Goal: Information Seeking & Learning: Learn about a topic

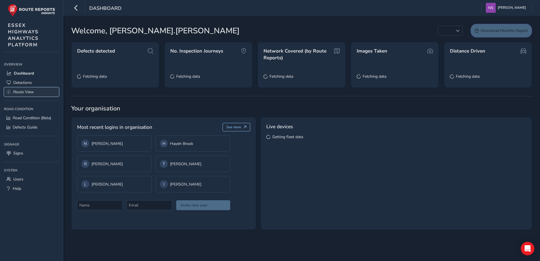
click at [20, 91] on span "Route View" at bounding box center [23, 91] width 21 height 5
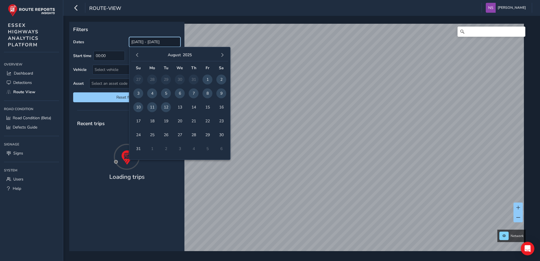
click at [166, 43] on input "[DATE] - [DATE]" at bounding box center [154, 42] width 51 height 10
click at [138, 57] on span "button" at bounding box center [137, 55] width 4 height 4
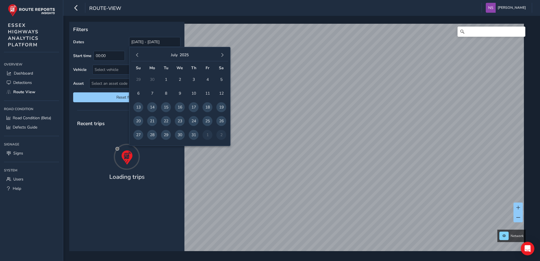
click at [138, 57] on span "button" at bounding box center [137, 55] width 4 height 4
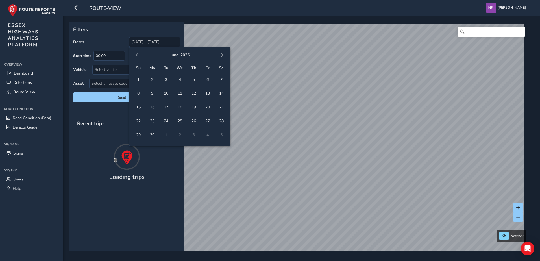
click at [138, 57] on span "button" at bounding box center [137, 55] width 4 height 4
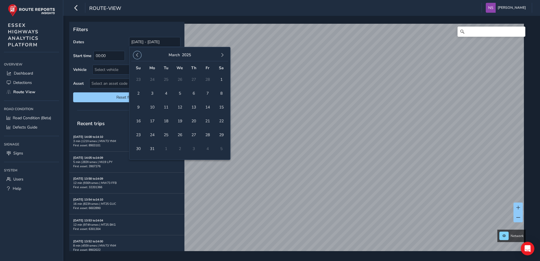
click at [138, 57] on span "button" at bounding box center [137, 55] width 4 height 4
click at [140, 53] on button "button" at bounding box center [137, 55] width 8 height 8
click at [181, 81] on span "1" at bounding box center [180, 80] width 10 height 10
click at [222, 56] on span "button" at bounding box center [222, 55] width 4 height 4
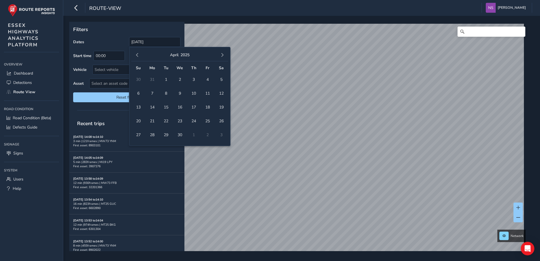
click at [222, 56] on span "button" at bounding box center [222, 55] width 4 height 4
click at [222, 55] on span "button" at bounding box center [222, 55] width 4 height 4
click at [167, 106] on span "12" at bounding box center [166, 107] width 10 height 10
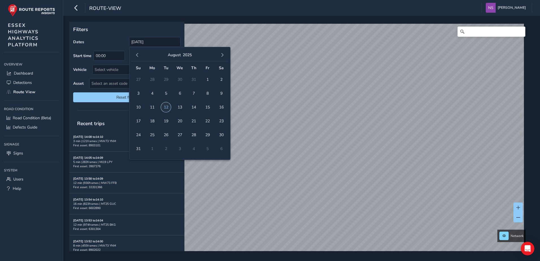
type input "[DATE] - [DATE]"
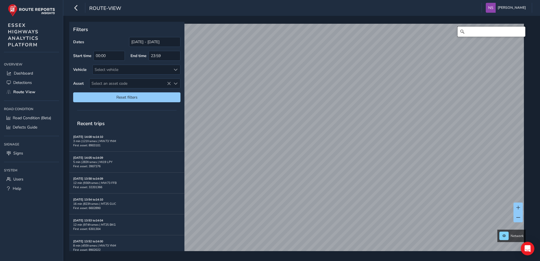
click at [471, 31] on input "Search" at bounding box center [492, 32] width 68 height 10
click at [503, 34] on input "dead lane, mis" at bounding box center [492, 32] width 68 height 10
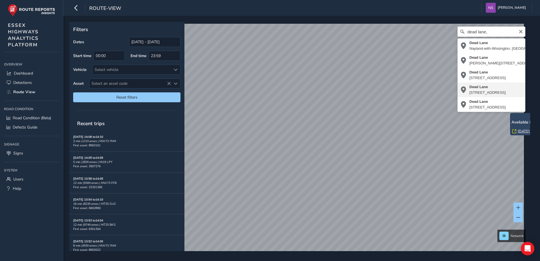
type input "[STREET_ADDRESS]"
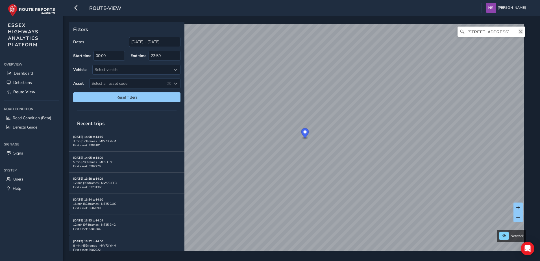
click at [519, 33] on icon "Clear" at bounding box center [521, 31] width 5 height 5
click at [492, 33] on input "Search" at bounding box center [492, 32] width 68 height 10
click at [492, 33] on input "[PERSON_NAME] cor" at bounding box center [492, 32] width 68 height 10
click at [401, 31] on div "[PERSON_NAME] corner No results found" at bounding box center [299, 141] width 457 height 234
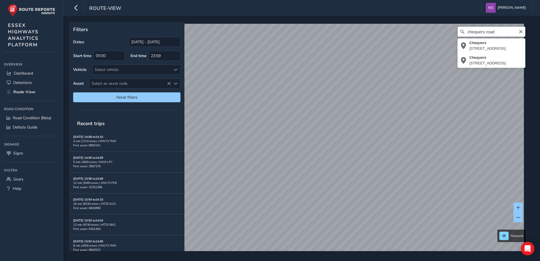
drag, startPoint x: 499, startPoint y: 32, endPoint x: 397, endPoint y: 18, distance: 102.9
click at [397, 18] on div "Filters Dates [DATE] - [DATE] Start time 00:00 End time 23:59 Vehicle Select ve…" at bounding box center [301, 138] width 477 height 245
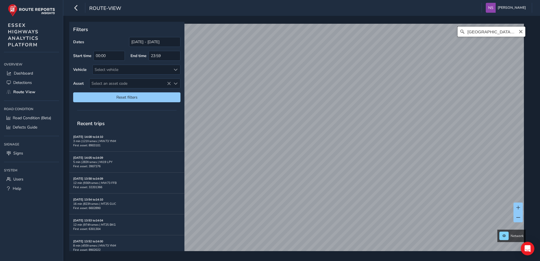
click at [388, 27] on div "[GEOGRAPHIC_DATA], tendr No results found" at bounding box center [299, 141] width 457 height 234
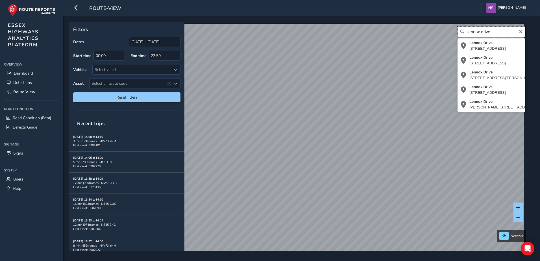
click at [433, 32] on div "[STREET_ADDRESS], [GEOGRAPHIC_DATA], [GEOGRAPHIC_DATA] [GEOGRAPHIC_DATA], [PERS…" at bounding box center [299, 141] width 457 height 234
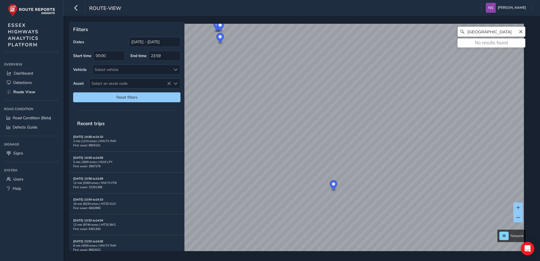
click at [502, 33] on input "[GEOGRAPHIC_DATA]" at bounding box center [492, 32] width 68 height 10
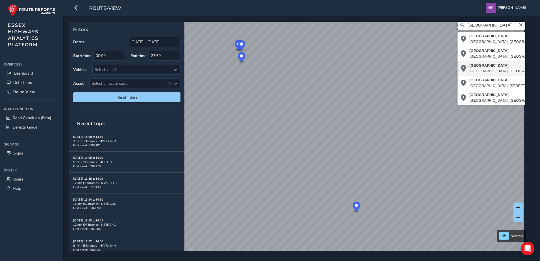
scroll to position [8, 0]
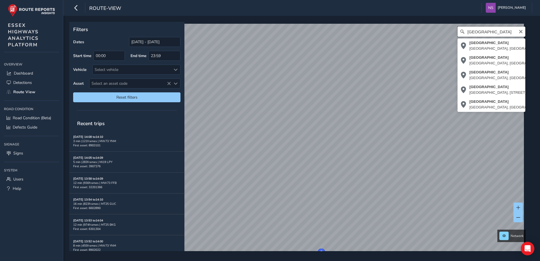
click at [431, 32] on div "[GEOGRAPHIC_DATA] [GEOGRAPHIC_DATA] [GEOGRAPHIC_DATA], [GEOGRAPHIC_DATA], [GEOG…" at bounding box center [299, 141] width 457 height 234
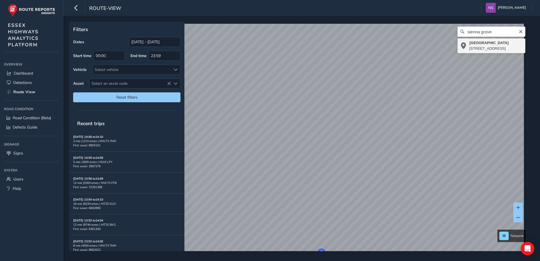
type input "[STREET_ADDRESS]"
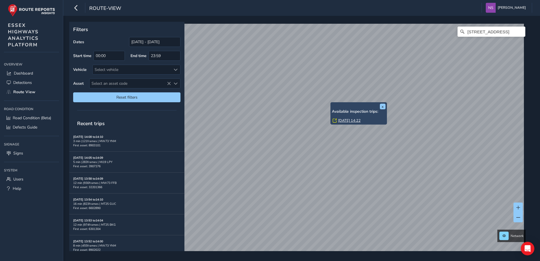
click at [332, 103] on div "x Available inspection trips: [GEOGRAPHIC_DATA][DATE] 14:22" at bounding box center [359, 113] width 57 height 22
click at [344, 121] on link "[DATE] 14:22" at bounding box center [349, 120] width 23 height 5
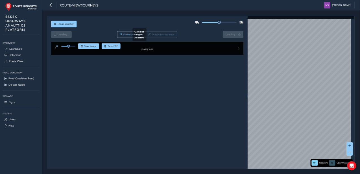
scroll to position [9, 0]
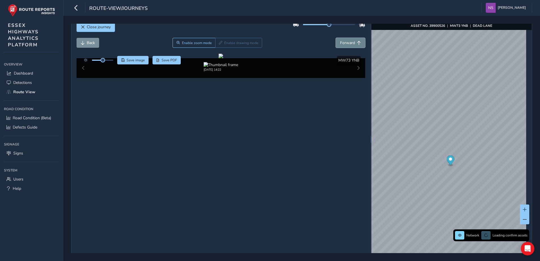
click at [340, 43] on span "Forward" at bounding box center [347, 42] width 15 height 5
click at [345, 42] on span "Forward" at bounding box center [347, 42] width 15 height 5
click at [345, 41] on span "Forward" at bounding box center [347, 42] width 15 height 5
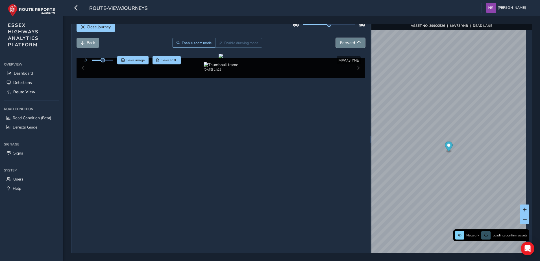
click at [345, 41] on span "Forward" at bounding box center [347, 42] width 15 height 5
click at [345, 42] on span "Forward" at bounding box center [347, 42] width 15 height 5
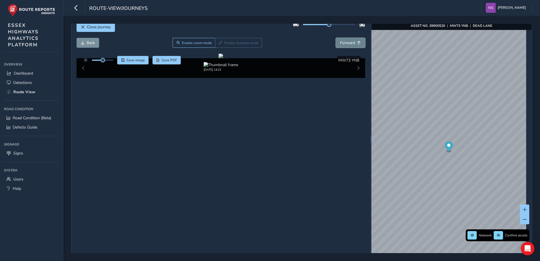
click at [345, 42] on span "Forward" at bounding box center [347, 42] width 15 height 5
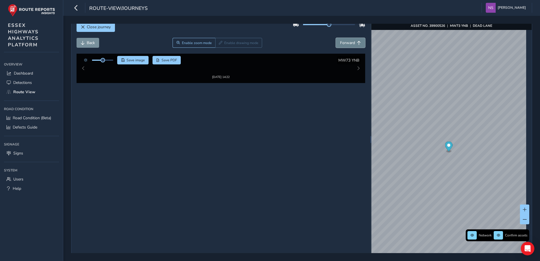
click at [345, 42] on span "Forward" at bounding box center [347, 42] width 15 height 5
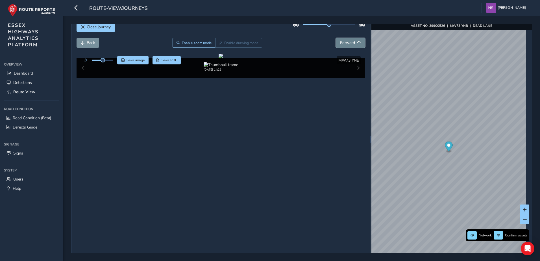
click at [345, 42] on span "Forward" at bounding box center [347, 42] width 15 height 5
click at [344, 39] on button "Forward" at bounding box center [350, 43] width 29 height 10
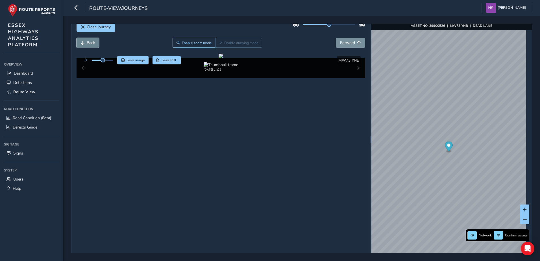
click at [87, 44] on span "Back" at bounding box center [91, 42] width 8 height 5
click at [352, 42] on span "Forward" at bounding box center [347, 42] width 15 height 5
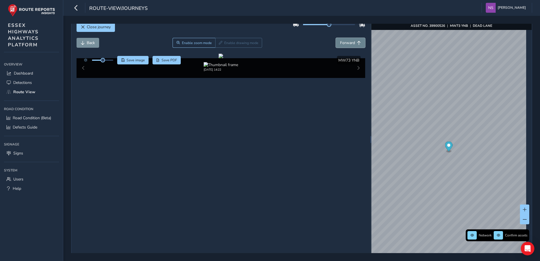
click at [352, 42] on span "Forward" at bounding box center [347, 42] width 15 height 5
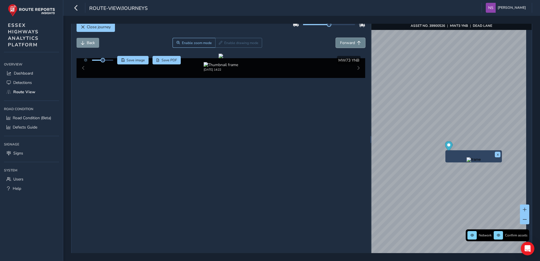
click at [337, 40] on button "Forward" at bounding box center [350, 43] width 29 height 10
click at [340, 41] on span "Forward" at bounding box center [347, 42] width 15 height 5
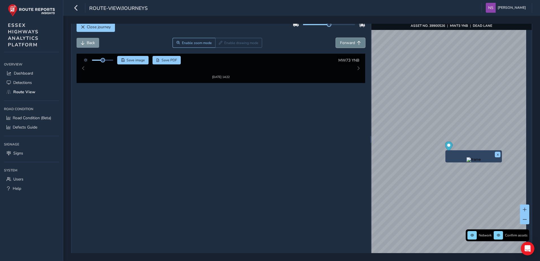
click at [340, 41] on span "Forward" at bounding box center [347, 42] width 15 height 5
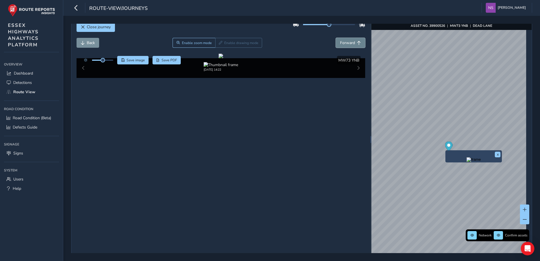
click at [340, 41] on span "Forward" at bounding box center [347, 42] width 15 height 5
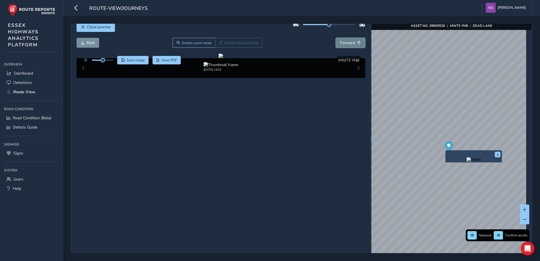
click at [340, 41] on span "Forward" at bounding box center [347, 42] width 15 height 5
click at [94, 41] on span "Back" at bounding box center [91, 42] width 8 height 5
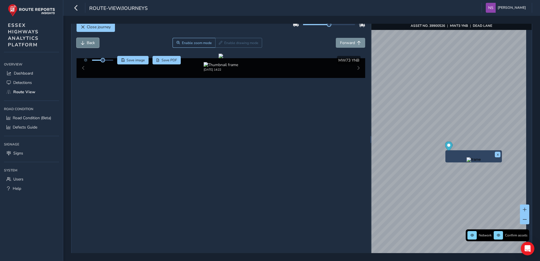
click at [94, 41] on span "Back" at bounding box center [91, 42] width 8 height 5
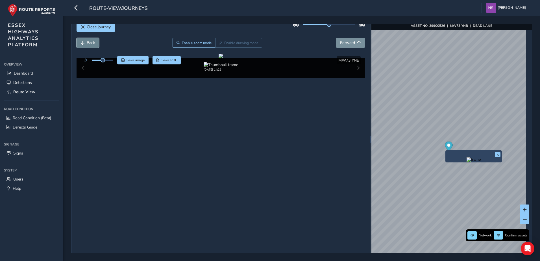
click at [94, 41] on span "Back" at bounding box center [91, 42] width 8 height 5
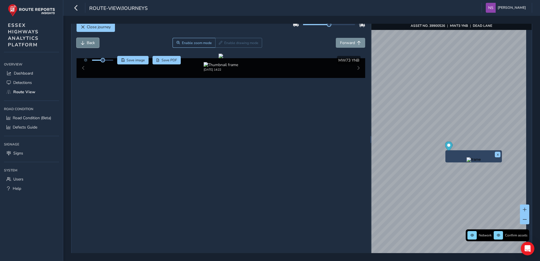
click at [94, 41] on span "Back" at bounding box center [91, 42] width 8 height 5
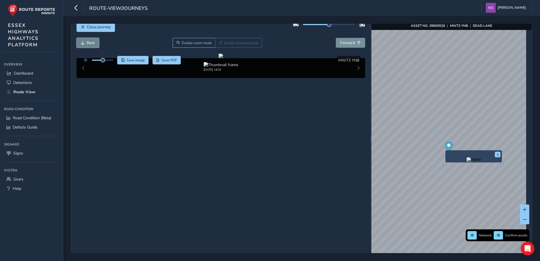
click at [94, 41] on span "Back" at bounding box center [91, 42] width 8 height 5
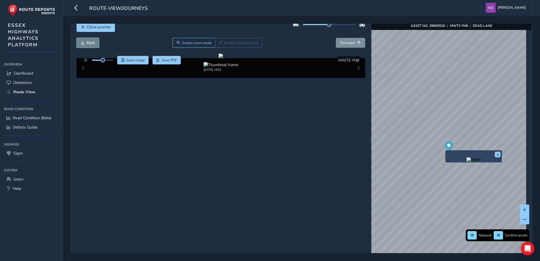
click at [94, 41] on span "Back" at bounding box center [91, 42] width 8 height 5
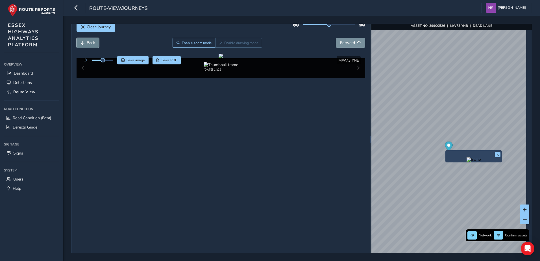
click at [94, 41] on span "Back" at bounding box center [91, 42] width 8 height 5
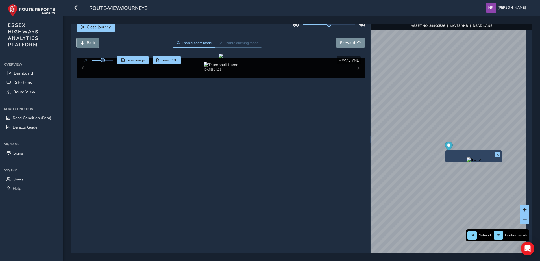
click at [94, 41] on span "Back" at bounding box center [91, 42] width 8 height 5
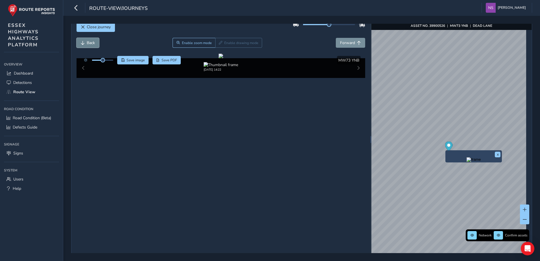
click at [94, 41] on span "Back" at bounding box center [91, 42] width 8 height 5
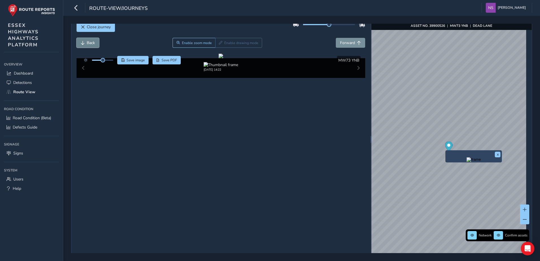
click at [94, 41] on span "Back" at bounding box center [91, 42] width 8 height 5
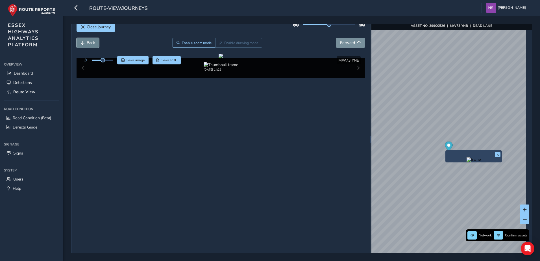
click at [94, 41] on span "Back" at bounding box center [91, 42] width 8 height 5
click at [497, 153] on button "x" at bounding box center [498, 155] width 6 height 6
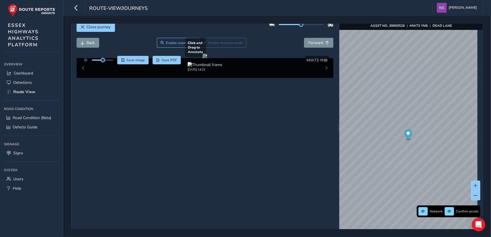
scroll to position [9, 0]
click at [85, 42] on button "Back" at bounding box center [88, 43] width 23 height 10
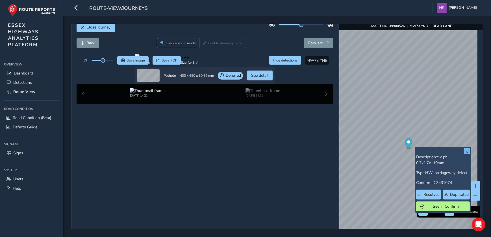
click at [466, 151] on button "x" at bounding box center [467, 152] width 6 height 6
click at [416, 149] on div "x Description: cw ph 0.7x1.7x110mm Type: HW: carriageway defect Confirm ID: 343…" at bounding box center [443, 180] width 54 height 63
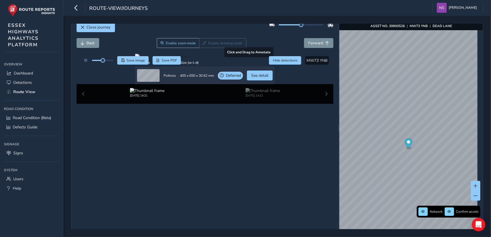
click at [169, 59] on div at bounding box center [205, 56] width 140 height 5
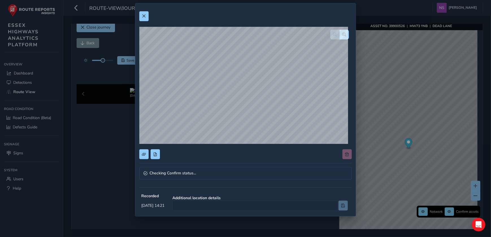
click at [401, 70] on div "Checking Confirm status... Recorded [DATE] 14:21 Additional location details Wi…" at bounding box center [245, 118] width 491 height 237
click at [424, 175] on div "Checking Confirm status... Recorded [DATE] 14:21 Additional location details Wi…" at bounding box center [245, 118] width 491 height 237
click at [141, 13] on button at bounding box center [143, 16] width 9 height 10
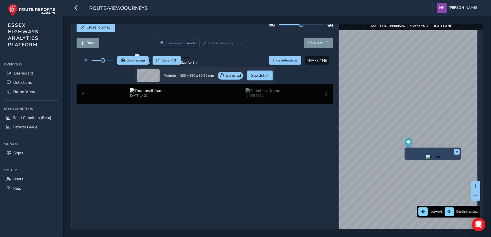
click at [423, 153] on div "x" at bounding box center [433, 153] width 54 height 9
click at [426, 159] on img "Preview frame" at bounding box center [433, 157] width 14 height 5
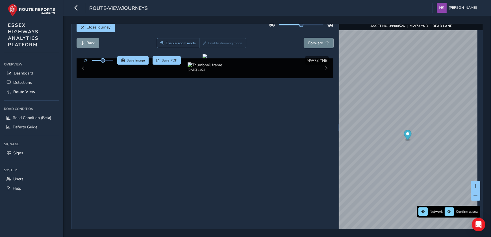
click at [316, 46] on button "Forward" at bounding box center [318, 43] width 29 height 10
click at [316, 45] on span "Forward" at bounding box center [315, 42] width 15 height 5
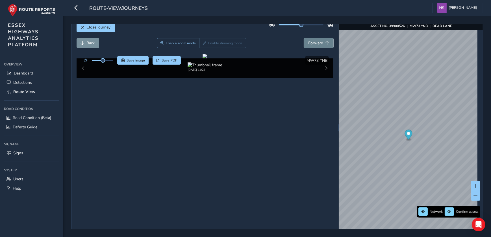
click at [316, 45] on span "Forward" at bounding box center [315, 42] width 15 height 5
click at [420, 139] on div "x" at bounding box center [446, 145] width 57 height 12
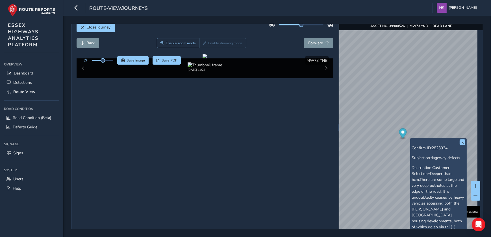
drag, startPoint x: 443, startPoint y: 141, endPoint x: 436, endPoint y: 142, distance: 6.8
click at [462, 142] on button "x" at bounding box center [463, 143] width 6 height 6
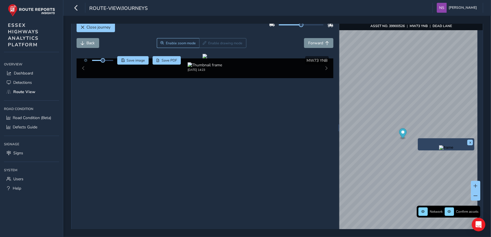
click at [419, 139] on div "x" at bounding box center [446, 145] width 57 height 12
click at [444, 144] on div "x" at bounding box center [446, 144] width 54 height 9
click at [471, 142] on button "x" at bounding box center [471, 143] width 6 height 6
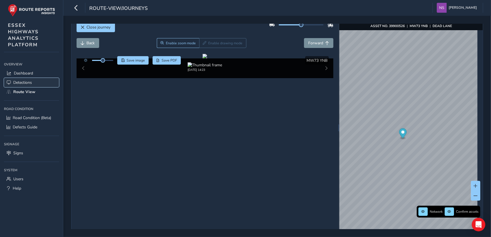
click at [22, 84] on span "Detections" at bounding box center [22, 82] width 19 height 5
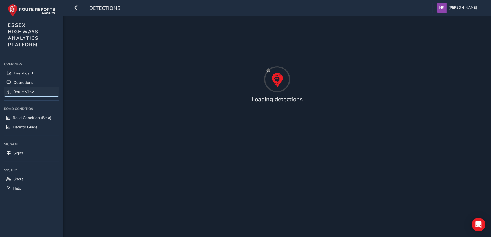
click at [23, 92] on span "Route View" at bounding box center [23, 91] width 21 height 5
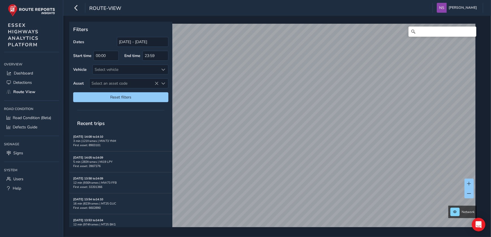
click at [447, 21] on div "Filters Dates [DATE] - [DATE] Start time 00:00 End time 23:59 Vehicle Select ve…" at bounding box center [277, 127] width 428 height 222
click at [444, 30] on input "Search" at bounding box center [443, 32] width 68 height 10
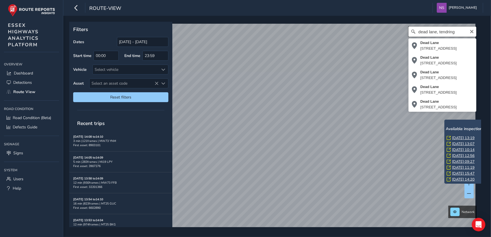
click at [454, 32] on input "dead lane, tendring" at bounding box center [443, 32] width 68 height 10
type input "[STREET_ADDRESS]"
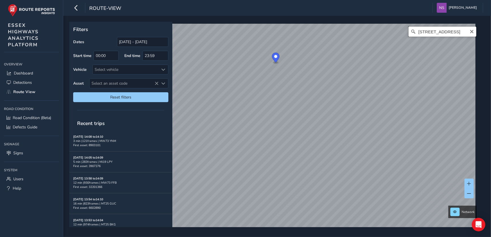
click at [457, 32] on input "[STREET_ADDRESS]" at bounding box center [443, 32] width 68 height 10
drag, startPoint x: 463, startPoint y: 31, endPoint x: 450, endPoint y: 30, distance: 12.5
click at [450, 30] on input "[STREET_ADDRESS]" at bounding box center [443, 32] width 68 height 10
click at [470, 31] on icon "Clear" at bounding box center [472, 31] width 5 height 5
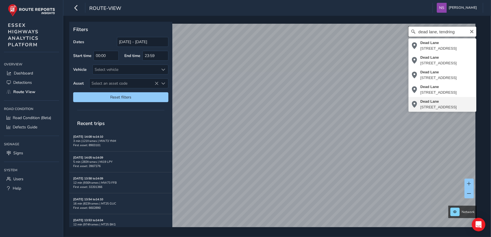
scroll to position [8, 0]
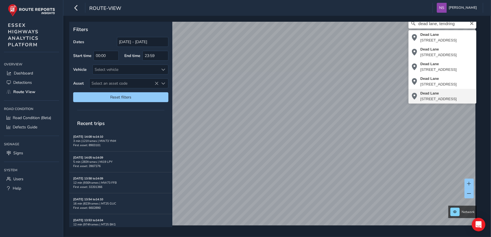
type input "[STREET_ADDRESS]"
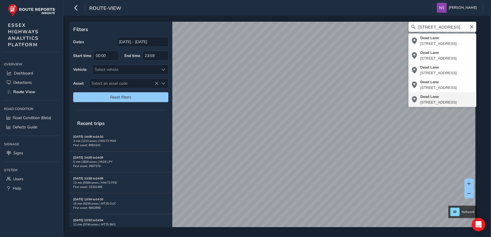
scroll to position [0, 0]
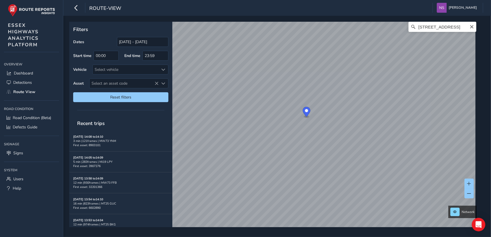
click at [470, 26] on icon "Clear" at bounding box center [471, 26] width 3 height 3
click at [431, 27] on input "Search" at bounding box center [443, 27] width 68 height 10
type input "sienna grove"
click at [169, 100] on div "Filters Dates [DATE] - [DATE] Start time 00:00 End time 23:59 Vehicle Select ve…" at bounding box center [275, 125] width 412 height 206
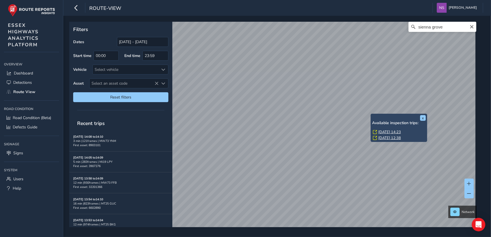
click at [380, 131] on link "[DATE] 14:23" at bounding box center [390, 132] width 23 height 5
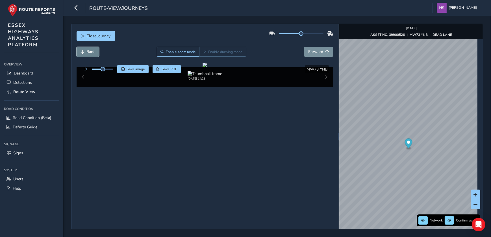
click at [87, 52] on span "Back" at bounding box center [91, 51] width 8 height 5
click at [414, 140] on div "x" at bounding box center [441, 146] width 57 height 12
click at [88, 54] on span "Back" at bounding box center [91, 51] width 8 height 5
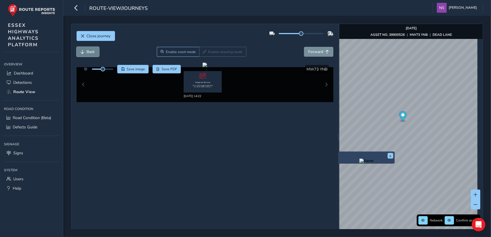
click at [87, 51] on span "Back" at bounding box center [91, 51] width 8 height 5
click at [81, 50] on span "Back" at bounding box center [83, 52] width 4 height 4
drag, startPoint x: 83, startPoint y: 85, endPoint x: 88, endPoint y: 107, distance: 23.2
click at [83, 85] on div "[DATE] 14:22" at bounding box center [205, 84] width 257 height 35
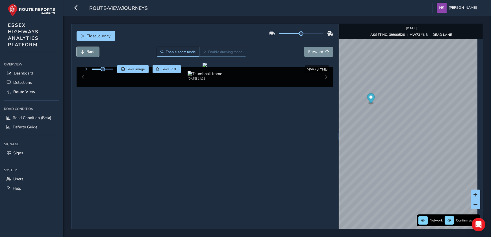
click at [90, 50] on span "Back" at bounding box center [91, 51] width 8 height 5
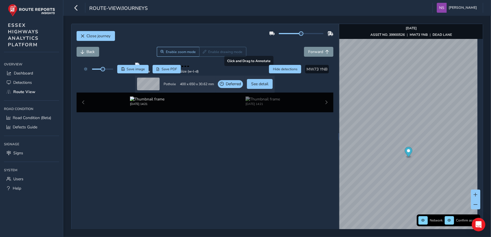
click at [204, 67] on div at bounding box center [205, 65] width 140 height 5
click at [92, 51] on span "Back" at bounding box center [91, 51] width 8 height 5
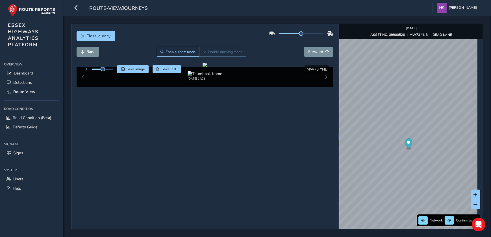
click at [331, 231] on div "Close journey Back Enable zoom mode Enable drawing mode Forward Click and Drag …" at bounding box center [277, 127] width 428 height 222
click at [317, 52] on span "Forward" at bounding box center [315, 51] width 15 height 5
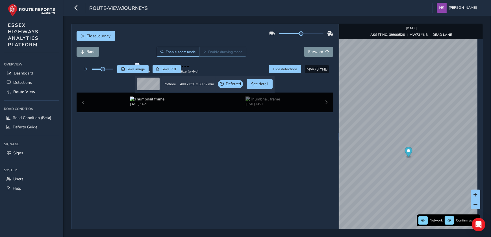
click at [405, 151] on icon "Map marker" at bounding box center [409, 152] width 8 height 10
click at [424, 168] on img "Preview frame" at bounding box center [431, 166] width 14 height 5
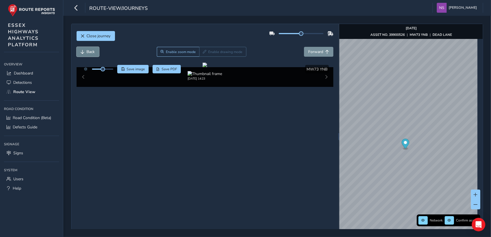
click at [90, 50] on span "Back" at bounding box center [91, 51] width 8 height 5
click at [80, 48] on button "Back" at bounding box center [88, 52] width 23 height 10
click at [80, 51] on button "Back" at bounding box center [88, 52] width 23 height 10
click at [310, 56] on button "Forward" at bounding box center [318, 52] width 29 height 10
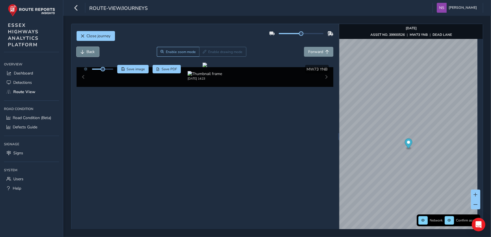
click at [87, 54] on span "Back" at bounding box center [91, 51] width 8 height 5
click at [328, 56] on button "Forward" at bounding box center [318, 52] width 29 height 10
click at [308, 51] on span "Forward" at bounding box center [315, 51] width 15 height 5
click at [317, 52] on span "Forward" at bounding box center [315, 51] width 15 height 5
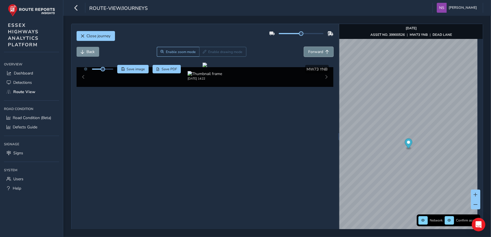
click at [317, 52] on span "Forward" at bounding box center [315, 51] width 15 height 5
click at [83, 50] on span "Back" at bounding box center [83, 52] width 4 height 4
click at [85, 51] on button "Back" at bounding box center [88, 52] width 23 height 10
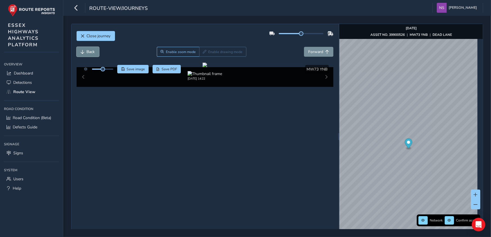
click at [85, 51] on button "Back" at bounding box center [88, 52] width 23 height 10
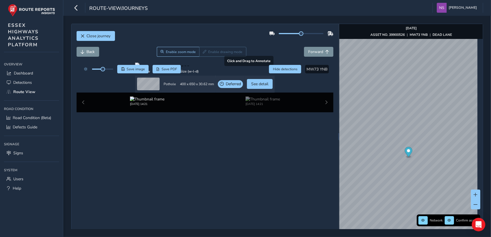
click at [186, 83] on div "Click to see detail" at bounding box center [201, 76] width 31 height 13
click at [170, 67] on div at bounding box center [205, 65] width 140 height 5
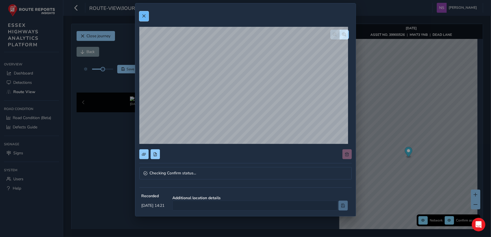
click at [144, 14] on span at bounding box center [144, 16] width 4 height 4
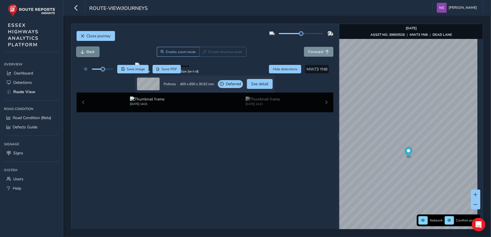
click at [93, 51] on span "Back" at bounding box center [91, 51] width 8 height 5
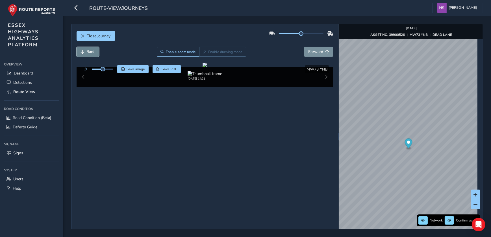
click at [93, 51] on span "Back" at bounding box center [91, 51] width 8 height 5
click at [308, 51] on span "Forward" at bounding box center [315, 51] width 15 height 5
click at [81, 54] on button "Back" at bounding box center [88, 52] width 23 height 10
